Goal: Complete application form

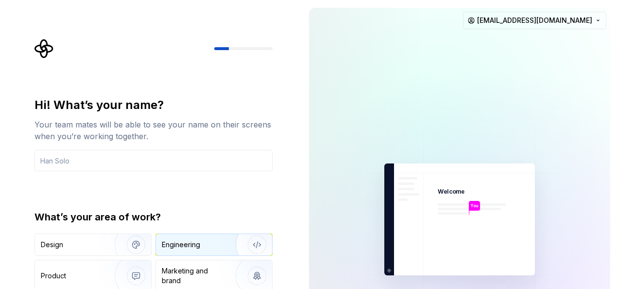
click at [194, 245] on div "Engineering" at bounding box center [181, 245] width 38 height 10
click at [167, 155] on input "text" at bounding box center [154, 160] width 238 height 21
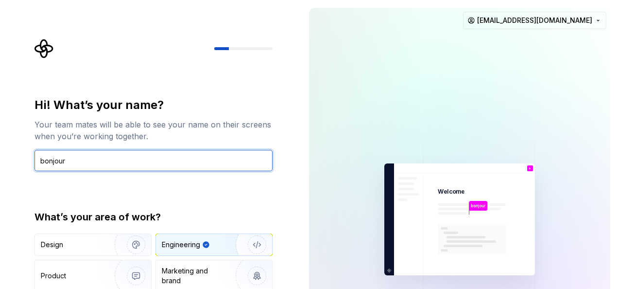
type input "bonjour"
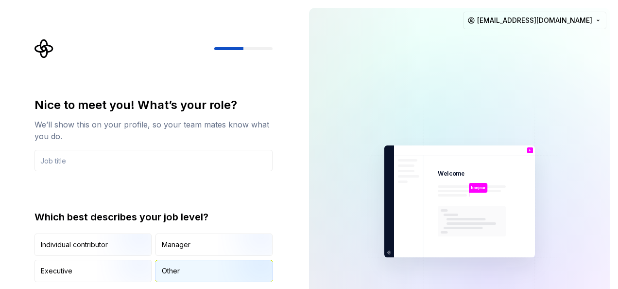
click at [172, 263] on div "Other" at bounding box center [214, 270] width 116 height 21
type button "Other"
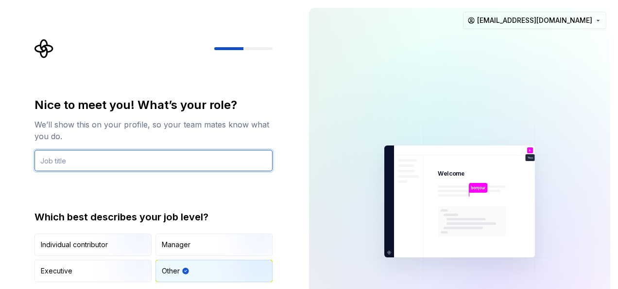
click at [213, 167] on input "text" at bounding box center [154, 160] width 238 height 21
type input "developper"
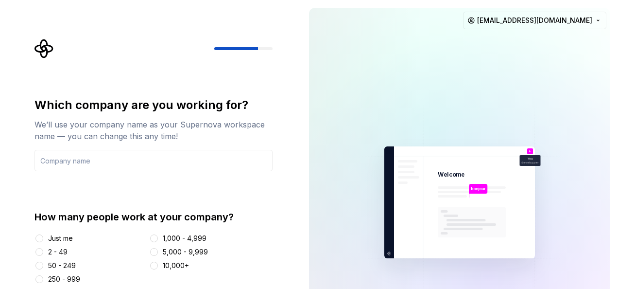
click at [66, 236] on div "Just me" at bounding box center [60, 238] width 25 height 10
click at [43, 236] on button "Just me" at bounding box center [39, 238] width 8 height 8
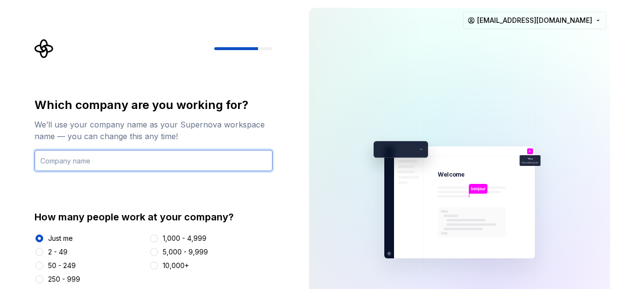
click at [137, 164] on input "text" at bounding box center [154, 160] width 238 height 21
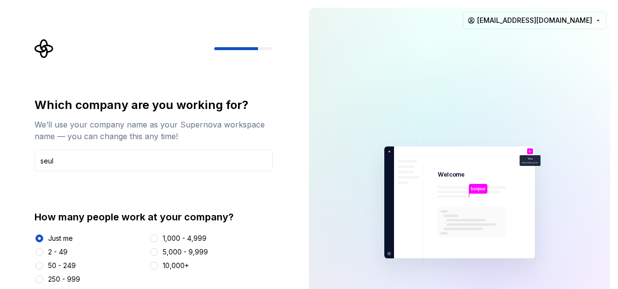
click at [194, 131] on div "We’ll use your company name as your Supernova workspace name — you can change t…" at bounding box center [154, 130] width 238 height 23
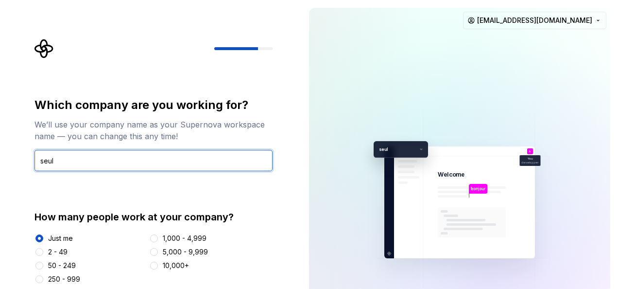
click at [183, 155] on input "seul" at bounding box center [154, 160] width 238 height 21
type input "seu"
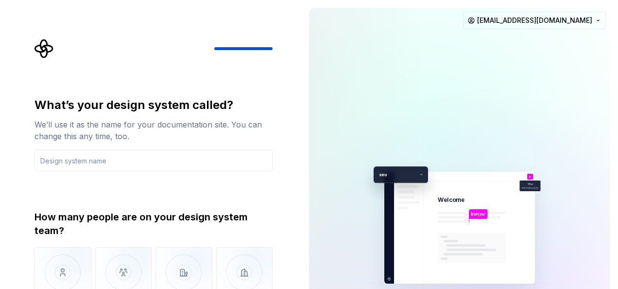
click at [268, 212] on div "How many people are on your design system team?" at bounding box center [154, 223] width 238 height 27
click at [59, 255] on img "button" at bounding box center [63, 279] width 57 height 65
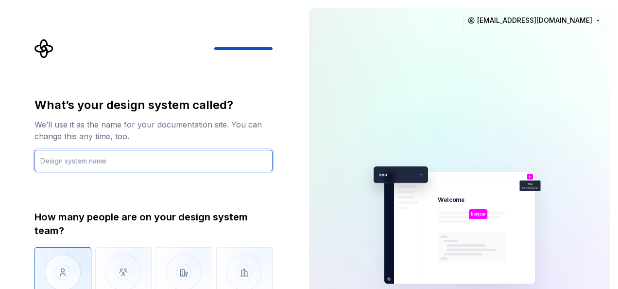
click at [146, 165] on input "text" at bounding box center [154, 160] width 238 height 21
type input "dev"
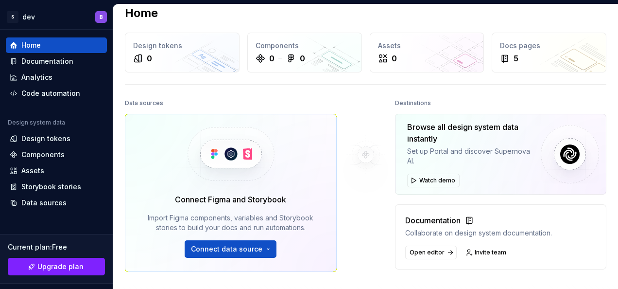
scroll to position [10, 0]
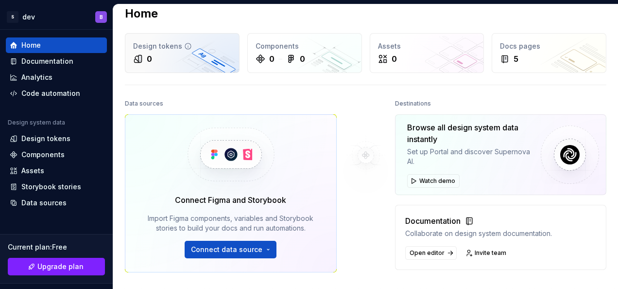
click at [212, 58] on div "0" at bounding box center [182, 59] width 98 height 12
